Goal: Task Accomplishment & Management: Use online tool/utility

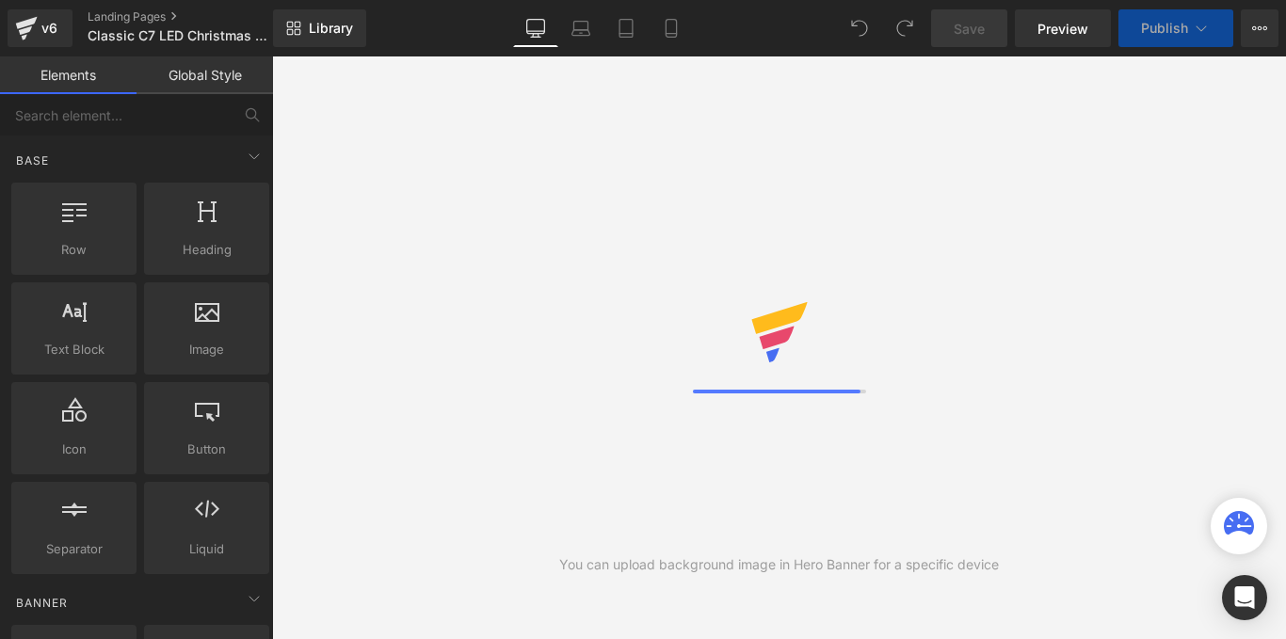
click at [1247, 527] on icon at bounding box center [1239, 523] width 30 height 24
click at [1246, 32] on button "View Live Page View with current Template Save Template to Library Schedule Pub…" at bounding box center [1260, 28] width 38 height 38
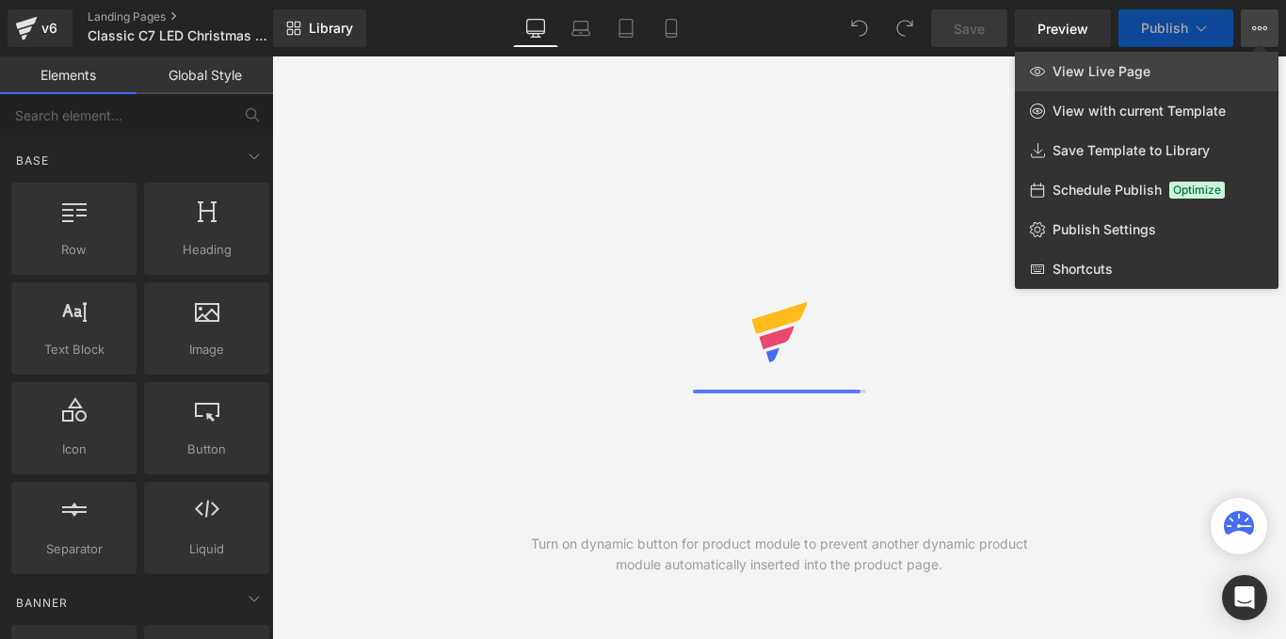
click at [1110, 74] on span "View Live Page" at bounding box center [1102, 71] width 98 height 17
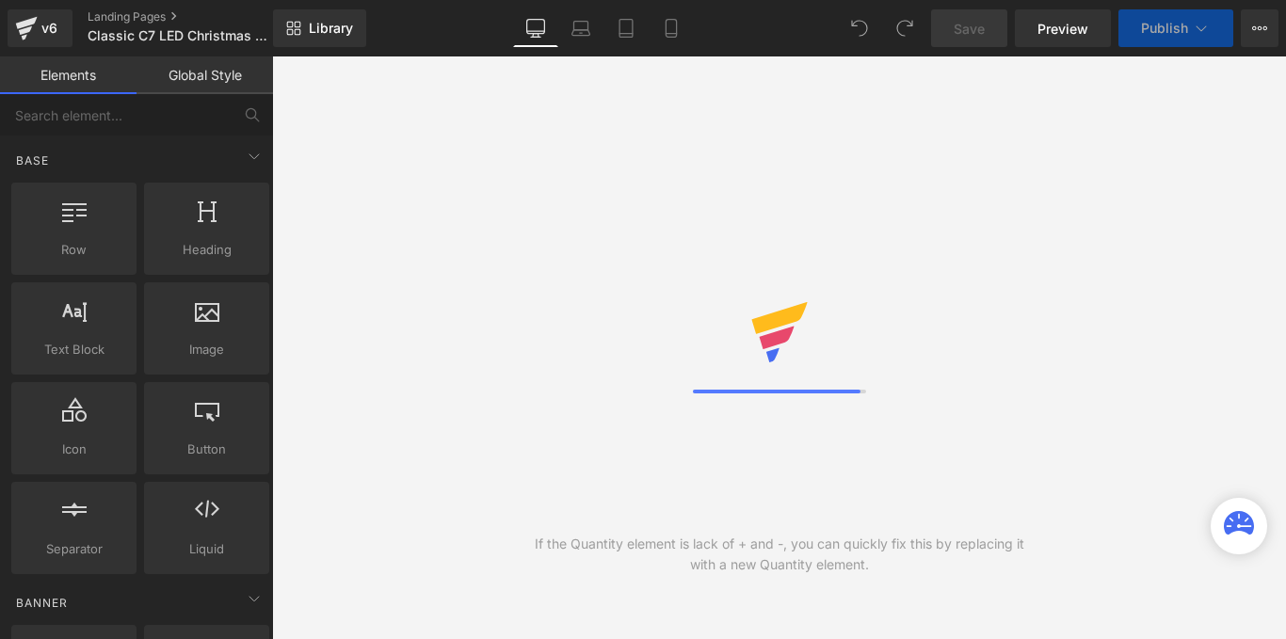
click at [697, 265] on div "If the Quantity element is lack of + and -, you can quickly fix this by replaci…" at bounding box center [779, 348] width 1014 height 583
click at [1041, 36] on span "Preview" at bounding box center [1063, 29] width 51 height 20
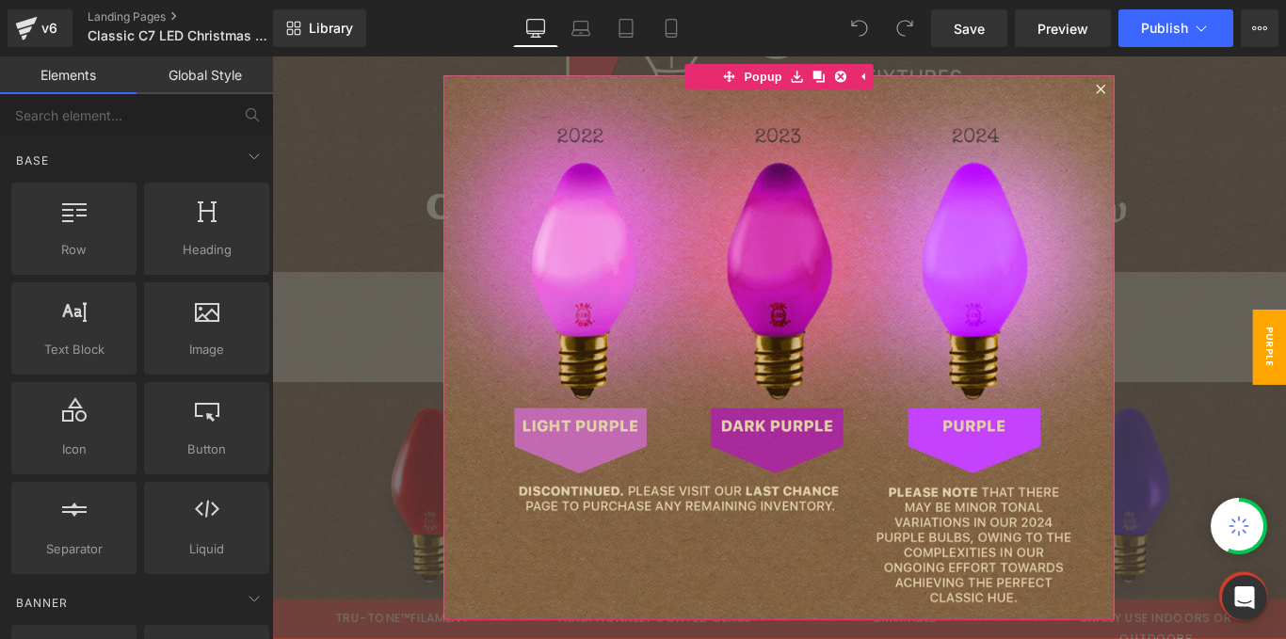
click at [1198, 96] on icon at bounding box center [1203, 93] width 11 height 11
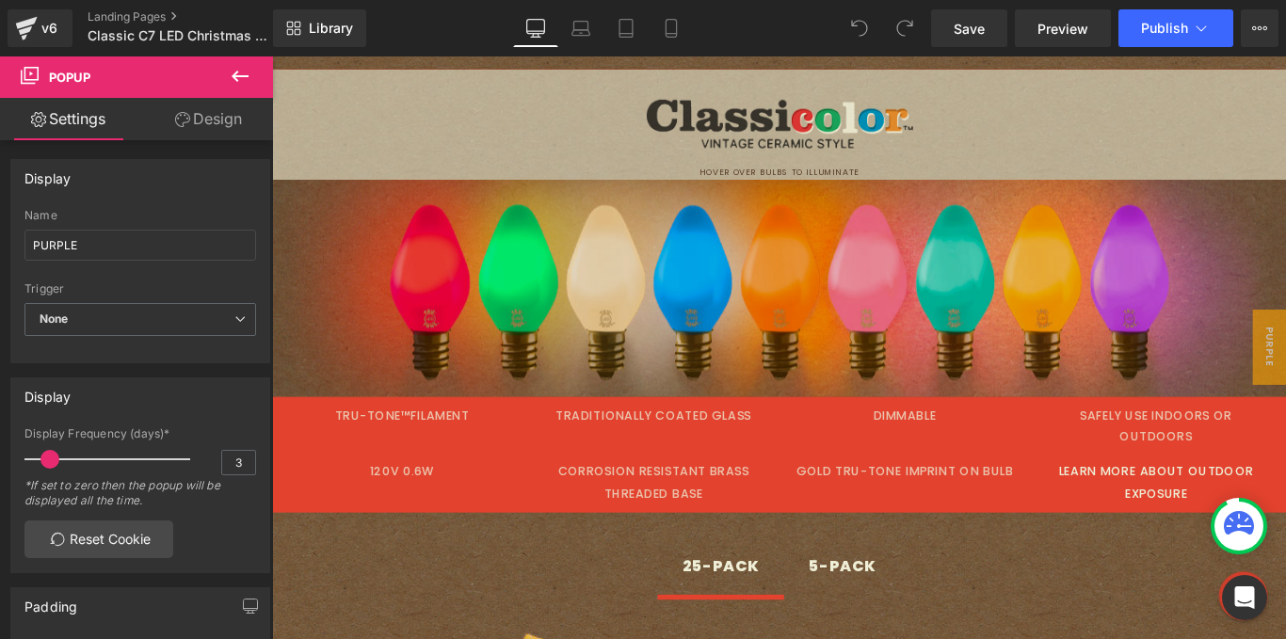
scroll to position [508, 0]
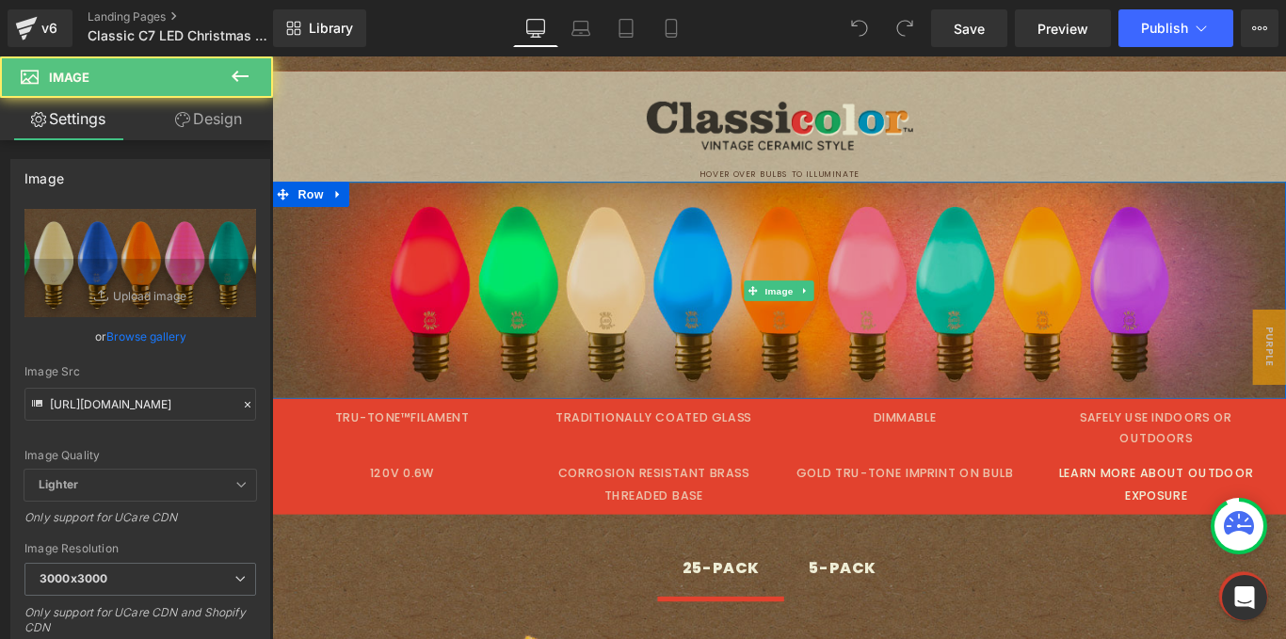
click at [868, 283] on img at bounding box center [841, 320] width 1139 height 244
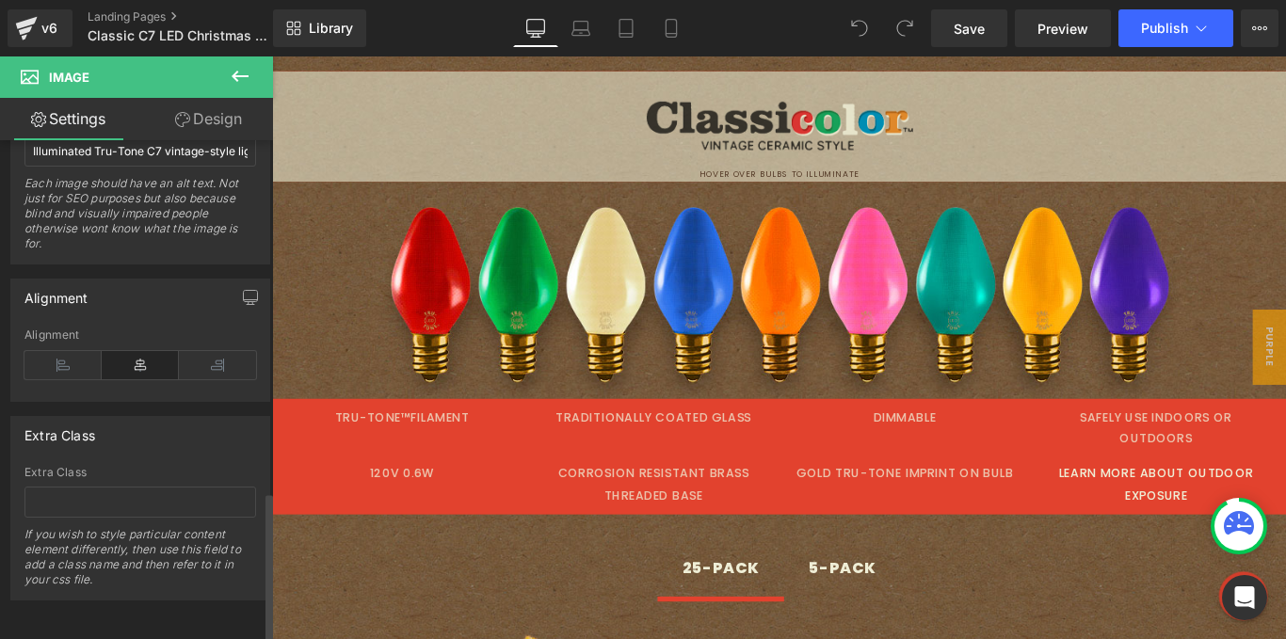
scroll to position [1171, 0]
click at [198, 122] on link "Design" at bounding box center [208, 119] width 137 height 42
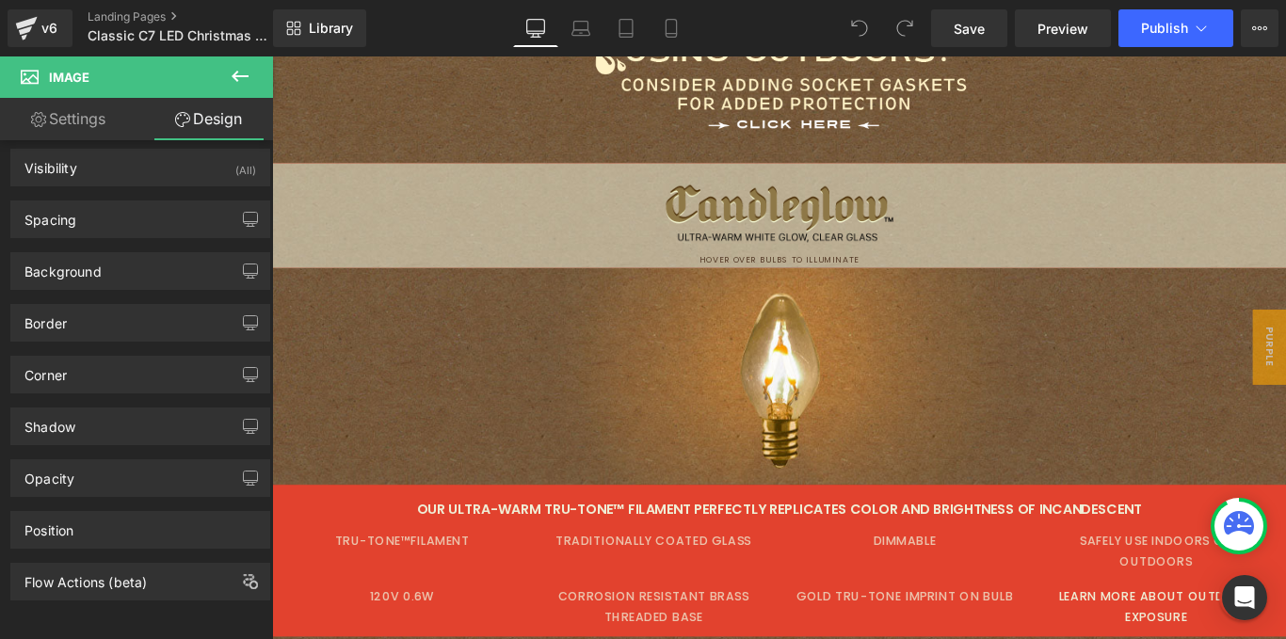
scroll to position [2918, 0]
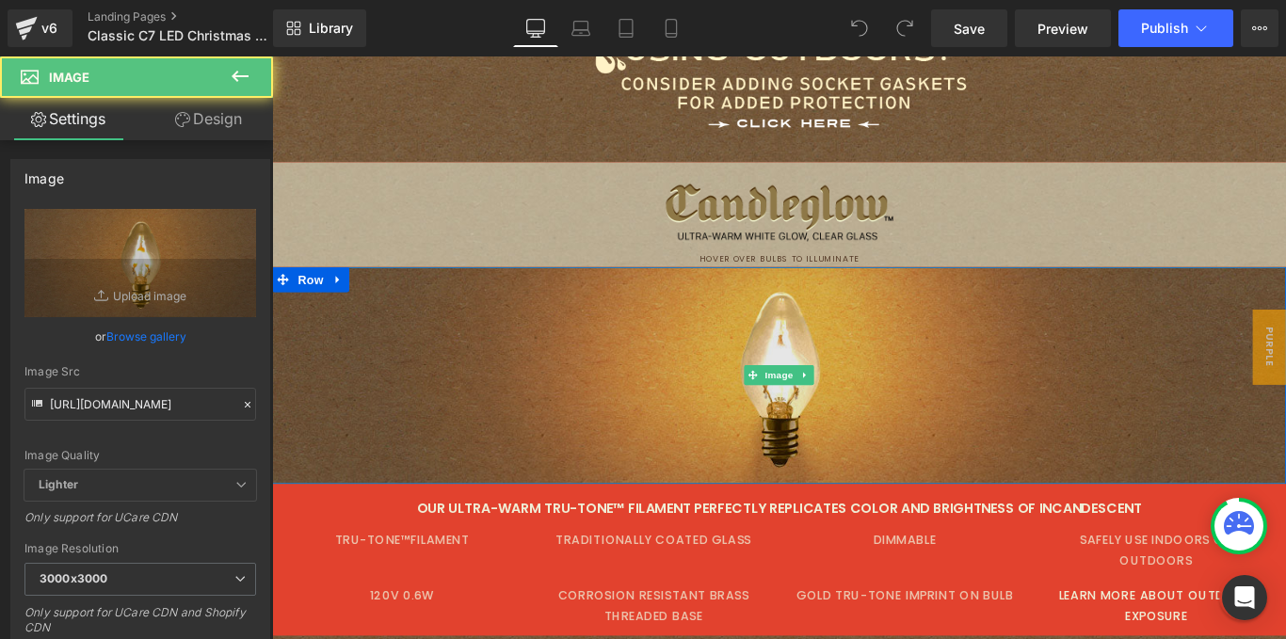
click at [836, 380] on img at bounding box center [841, 415] width 1139 height 244
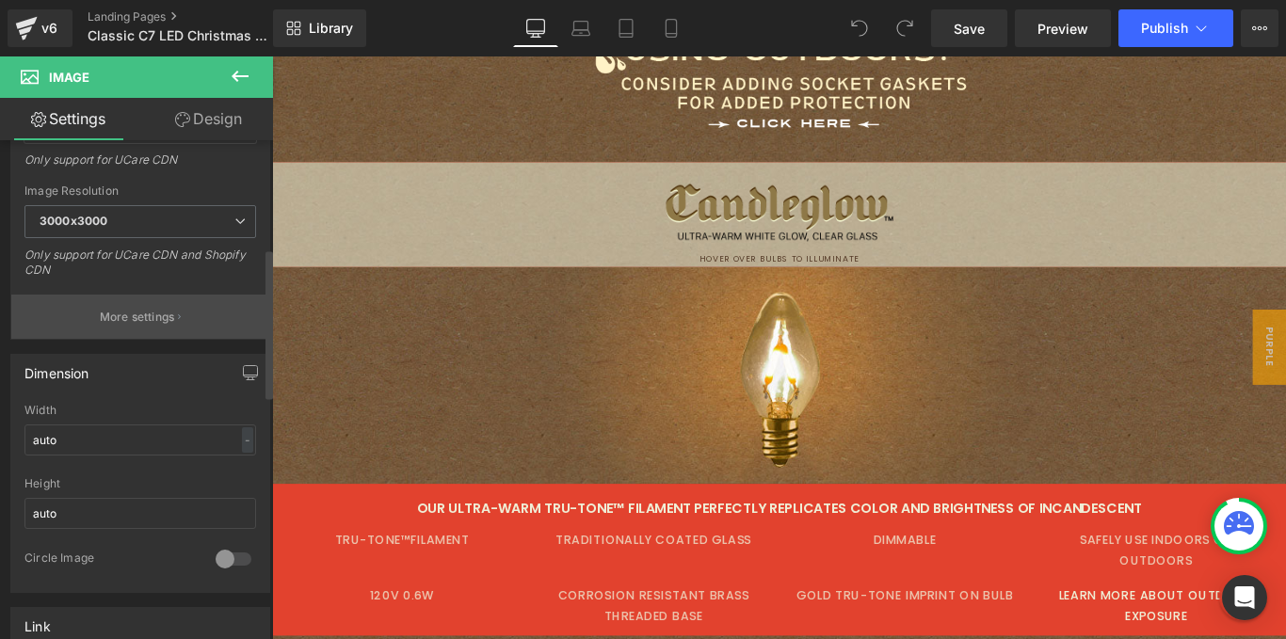
scroll to position [359, 0]
click at [156, 303] on button "More settings" at bounding box center [140, 316] width 258 height 44
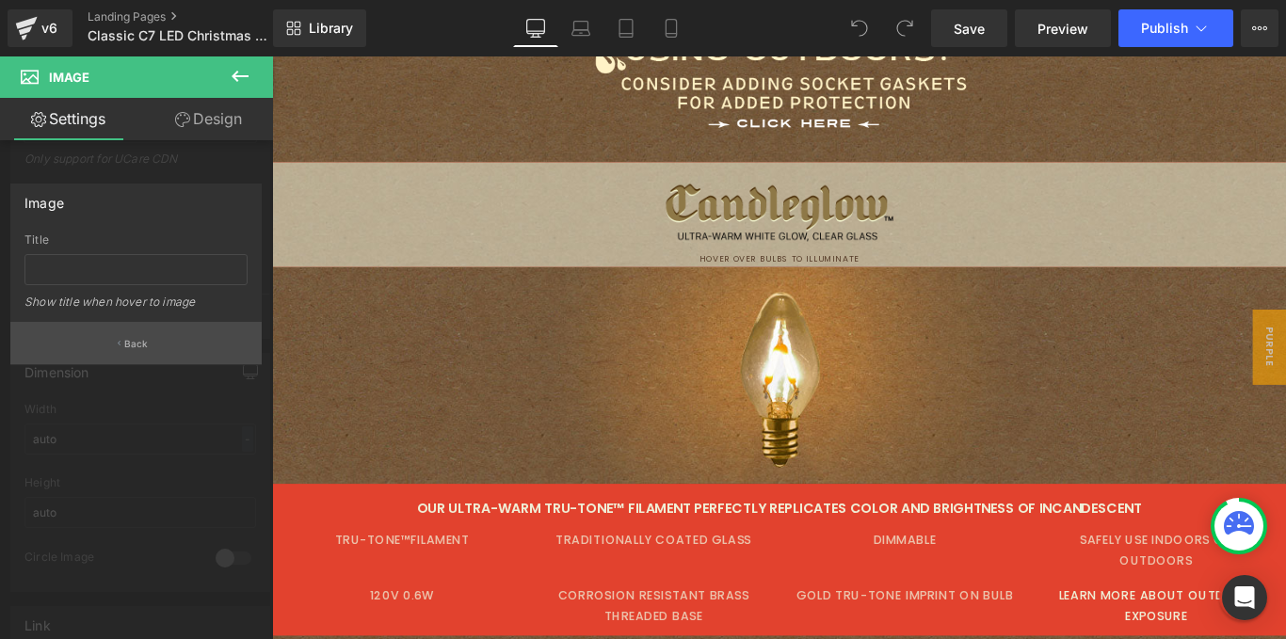
click at [139, 335] on button "Back" at bounding box center [135, 343] width 251 height 42
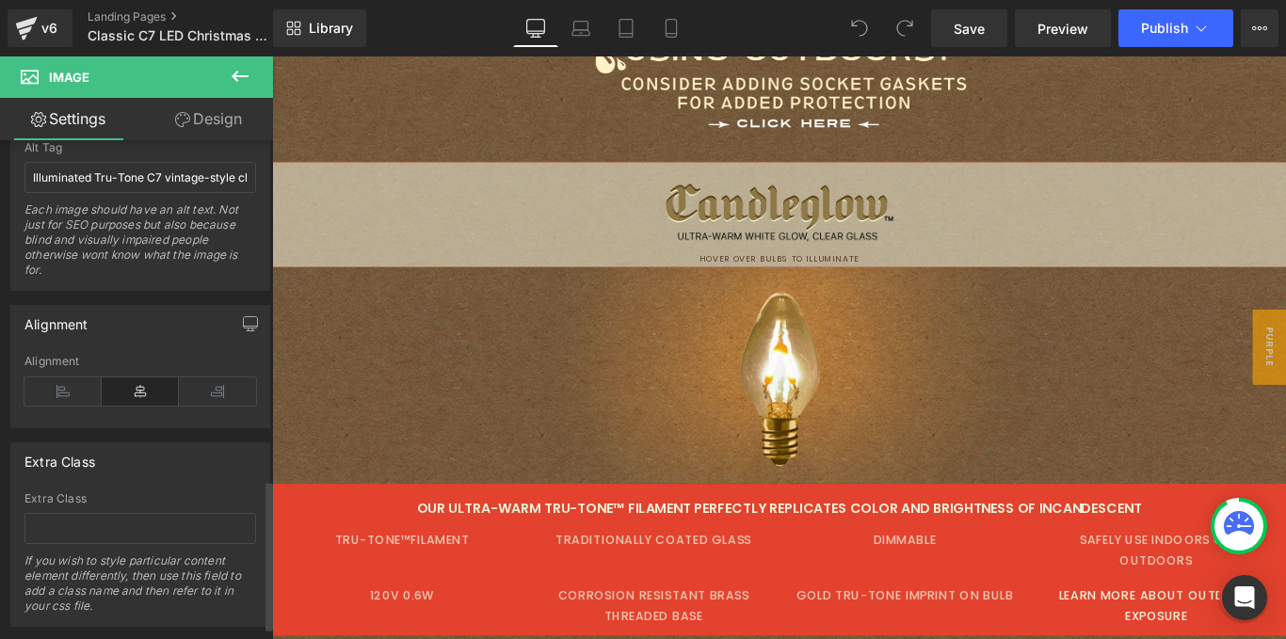
scroll to position [1171, 0]
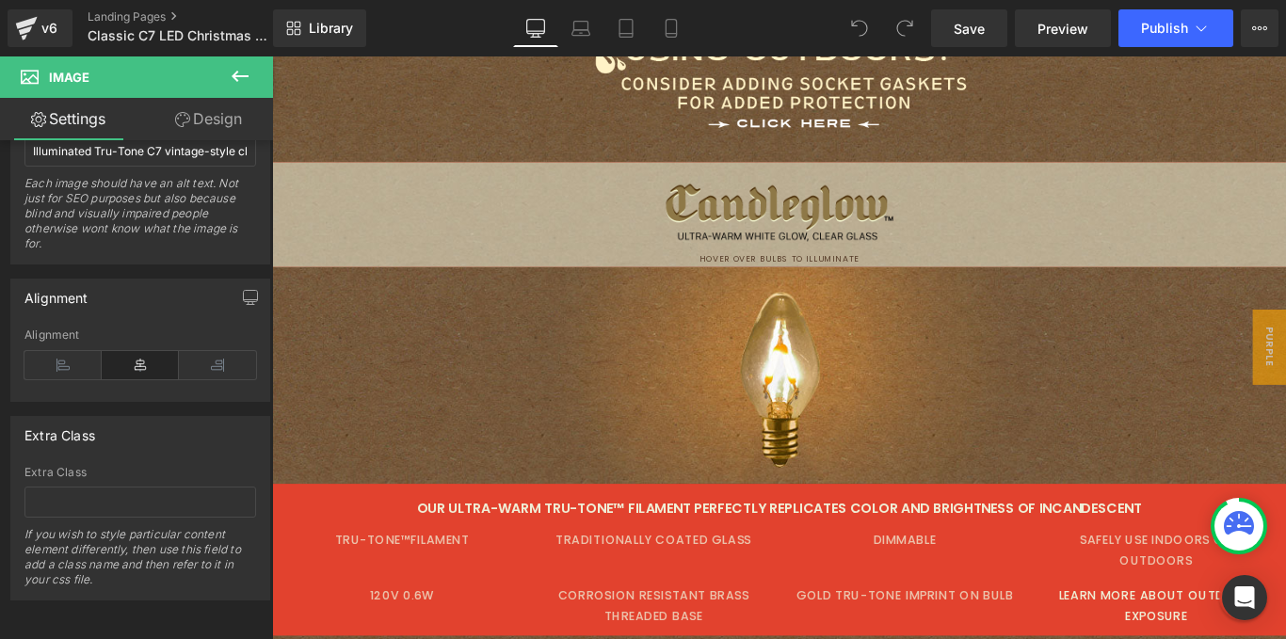
click at [213, 129] on link "Design" at bounding box center [208, 119] width 137 height 42
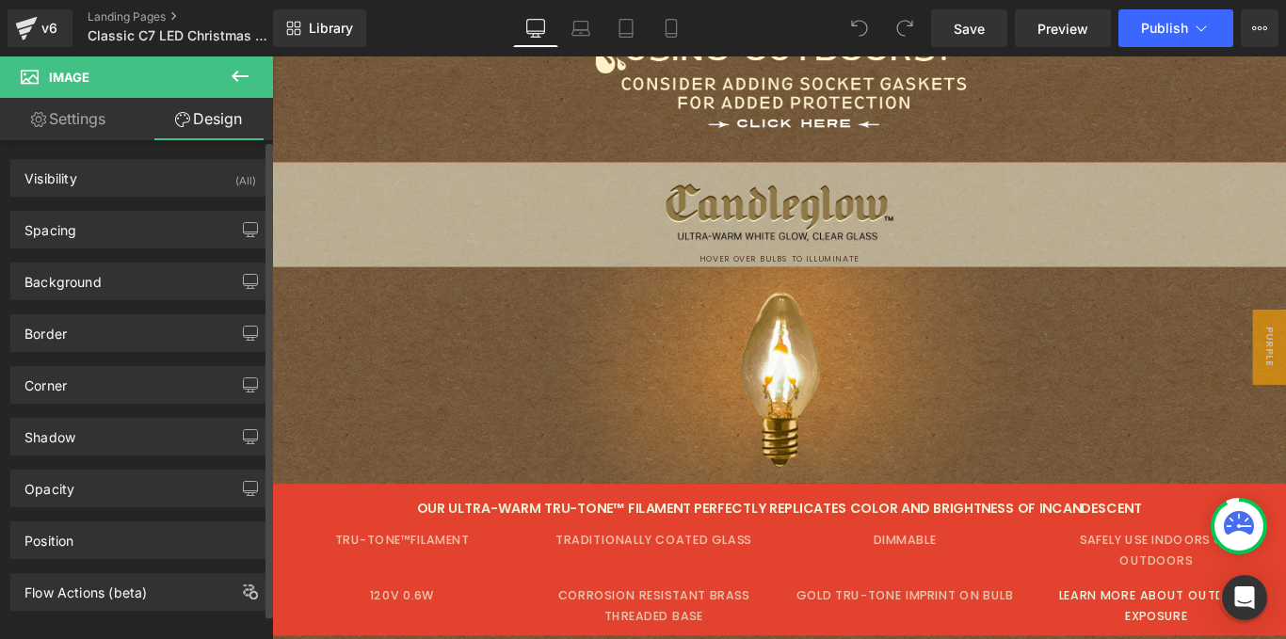
scroll to position [24, 0]
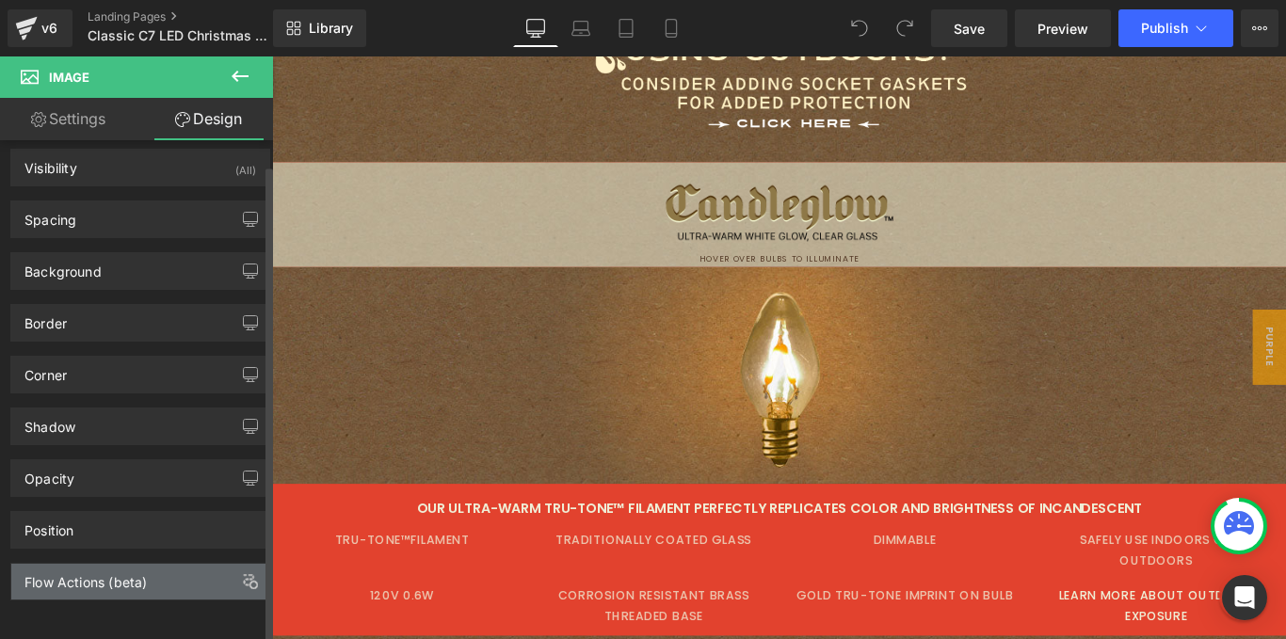
click at [135, 569] on div "Flow Actions (beta)" at bounding box center [85, 577] width 122 height 26
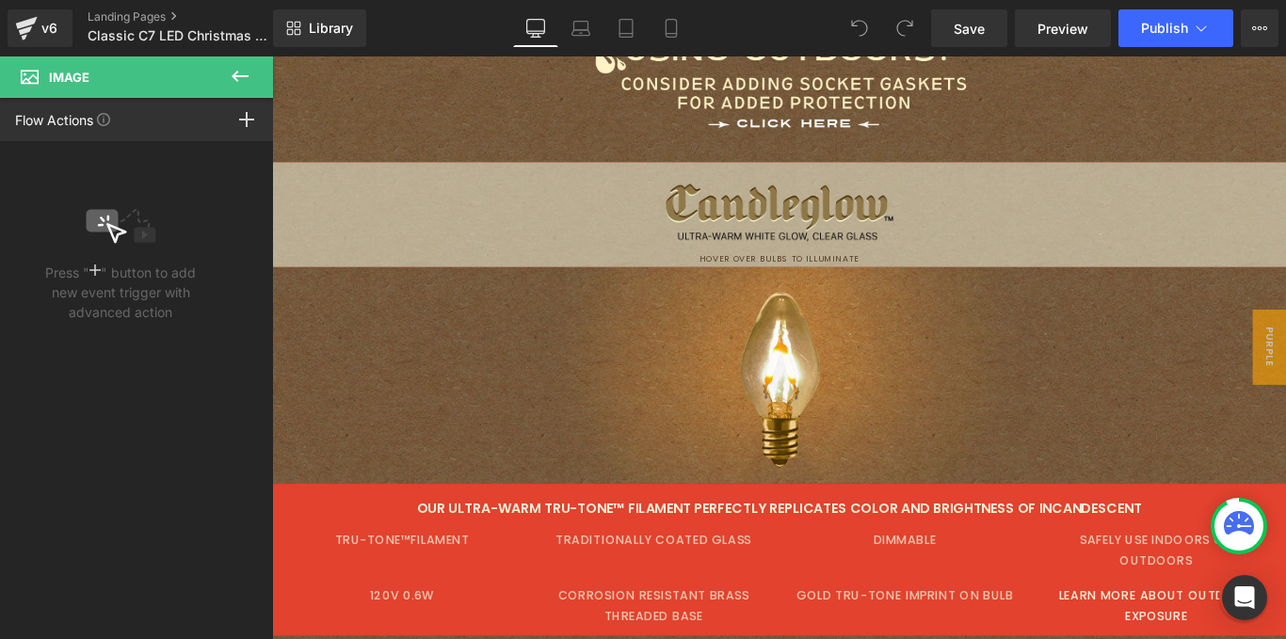
click at [244, 75] on icon at bounding box center [240, 76] width 17 height 11
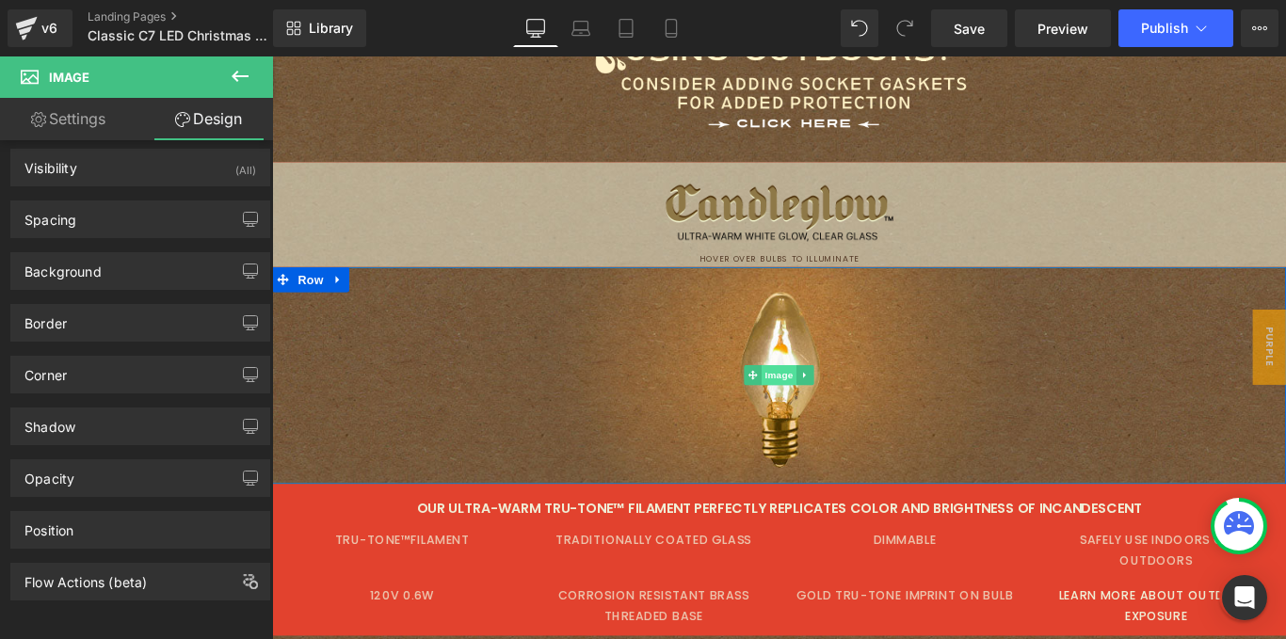
click at [823, 403] on span "Image" at bounding box center [842, 414] width 40 height 23
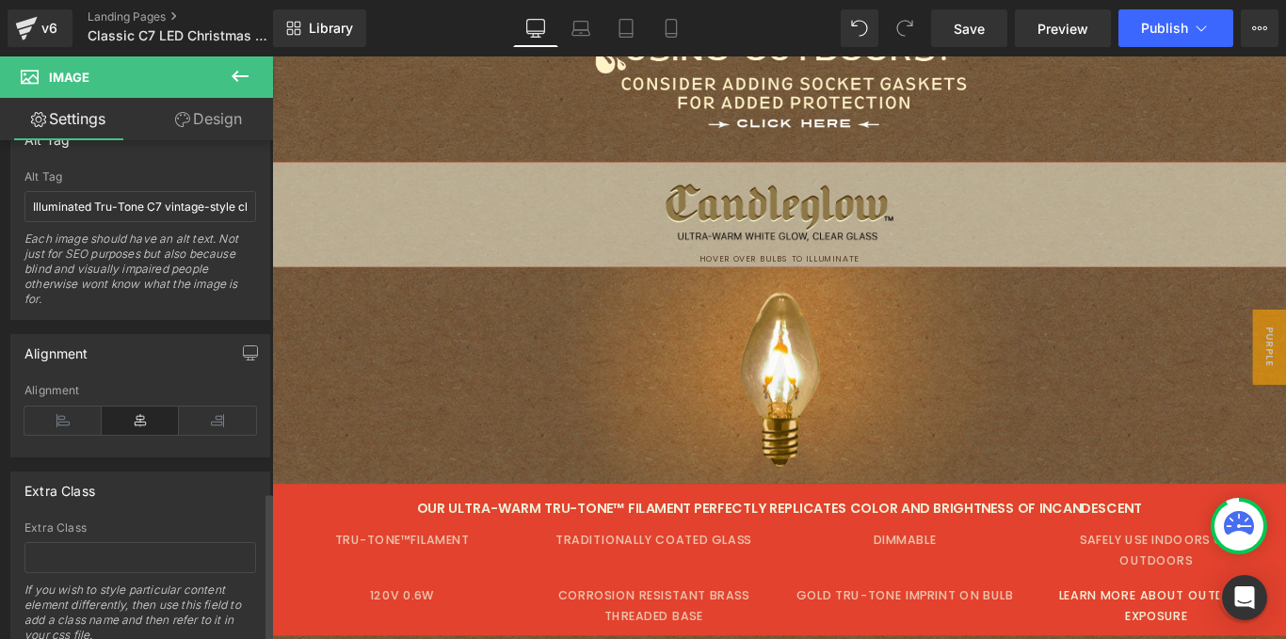
scroll to position [1171, 0]
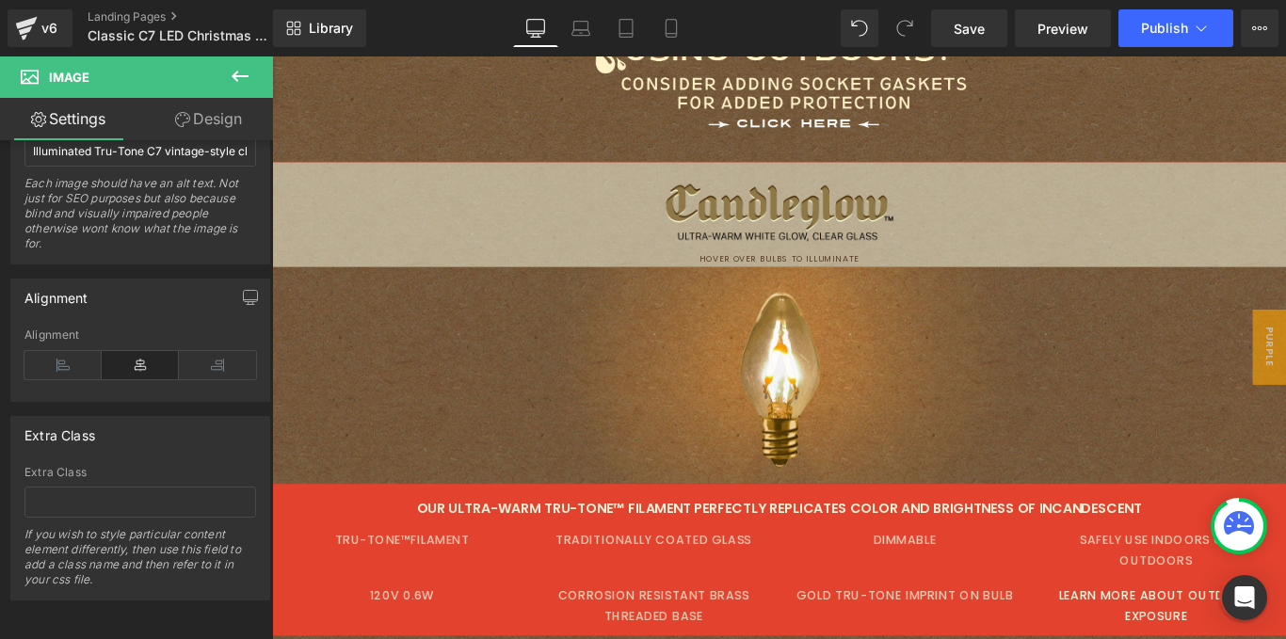
click at [216, 114] on link "Design" at bounding box center [208, 119] width 137 height 42
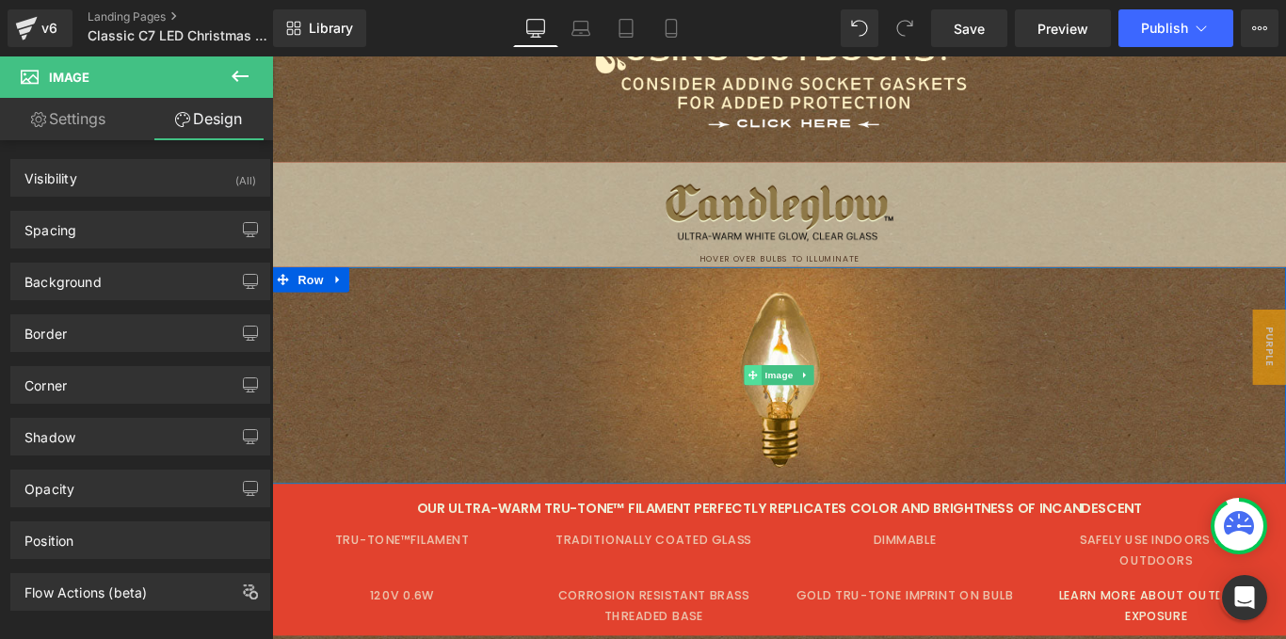
click at [807, 410] on icon at bounding box center [812, 415] width 10 height 10
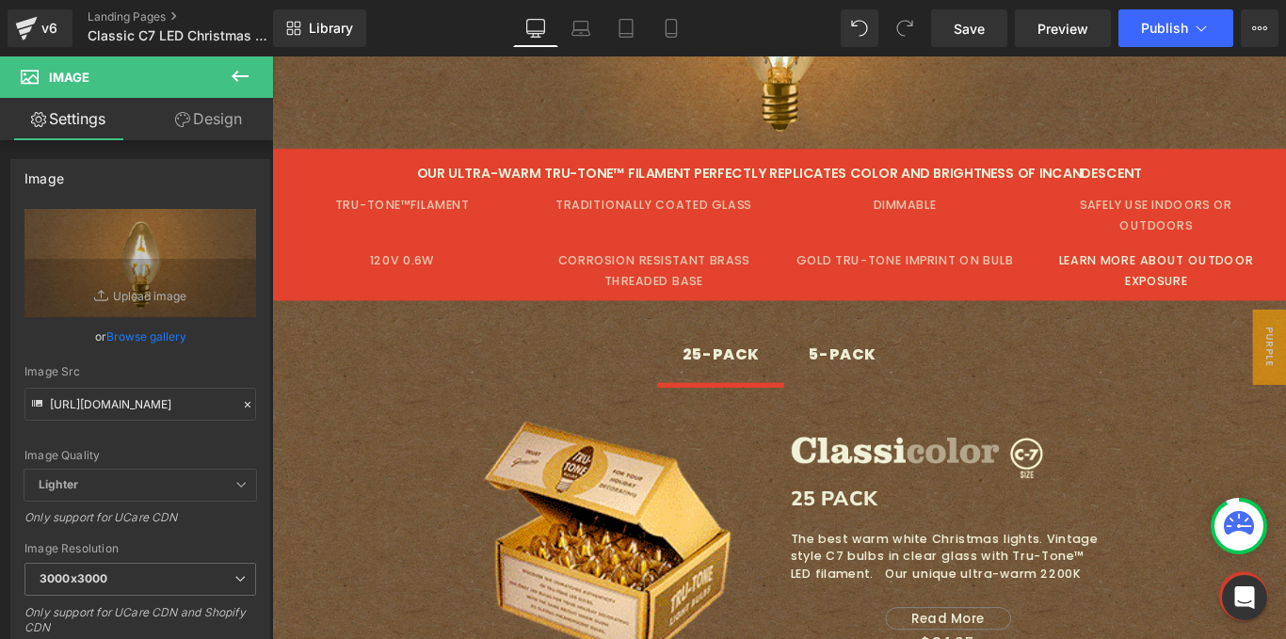
scroll to position [3304, 0]
